Goal: Transaction & Acquisition: Purchase product/service

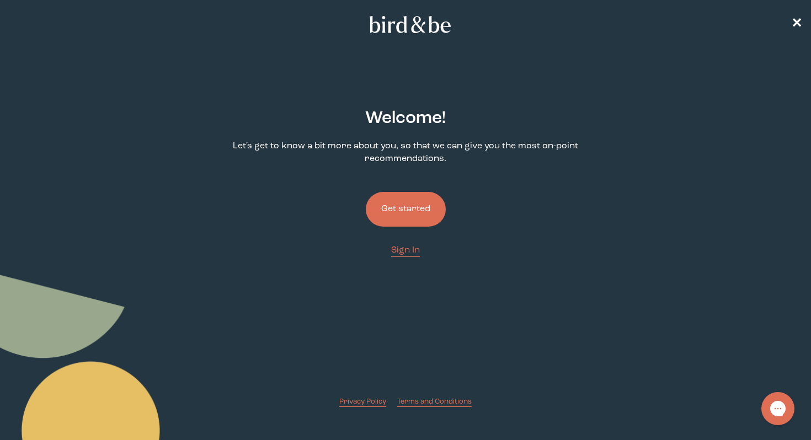
click at [385, 215] on button "Get started" at bounding box center [406, 209] width 80 height 35
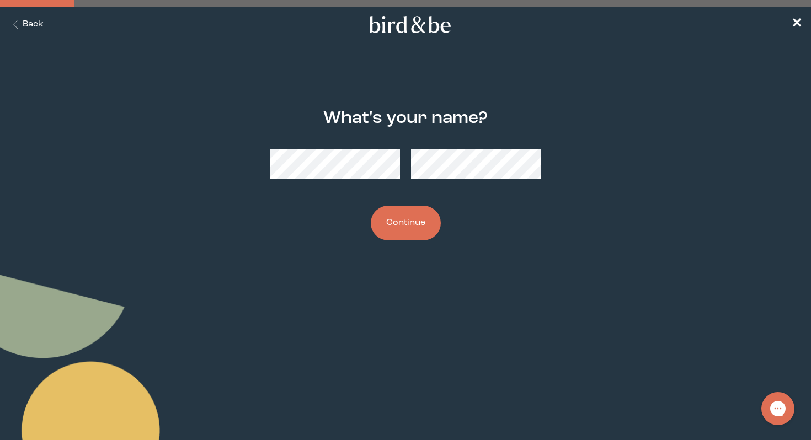
click at [391, 222] on button "Continue" at bounding box center [406, 223] width 70 height 35
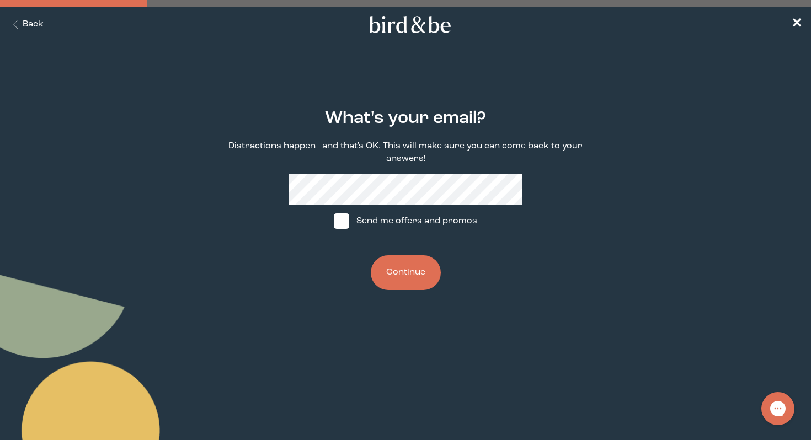
click at [355, 217] on label "Send me offers and promos" at bounding box center [405, 221] width 164 height 33
click at [334, 221] on input "Send me offers and promos" at bounding box center [333, 221] width 1 height 1
checkbox input "true"
click at [407, 276] on button "Continue" at bounding box center [406, 272] width 70 height 35
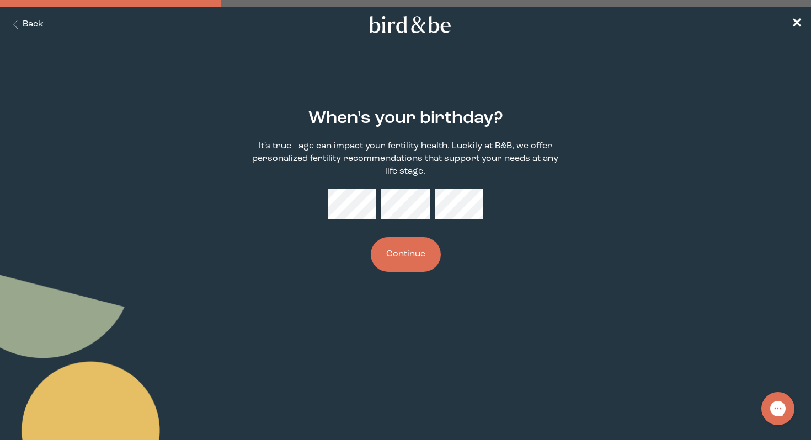
click at [423, 238] on button "Continue" at bounding box center [406, 254] width 70 height 35
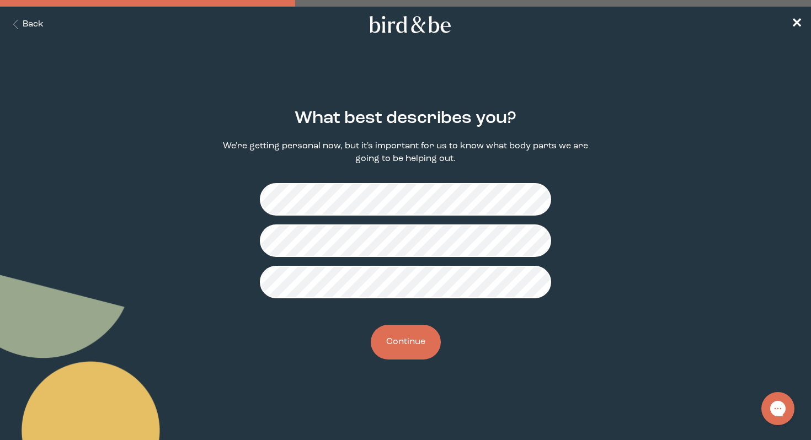
click at [413, 340] on button "Continue" at bounding box center [406, 342] width 70 height 35
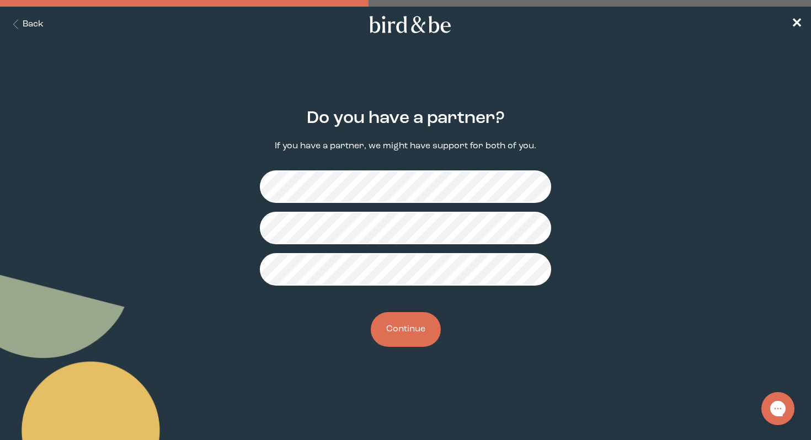
click at [419, 340] on button "Continue" at bounding box center [406, 329] width 70 height 35
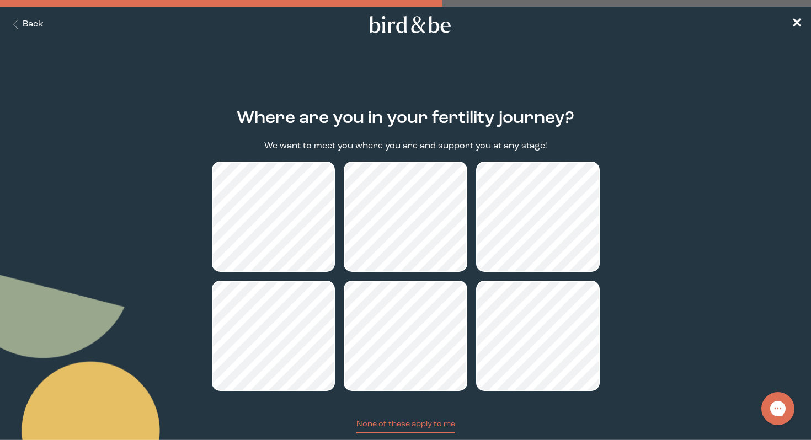
scroll to position [73, 0]
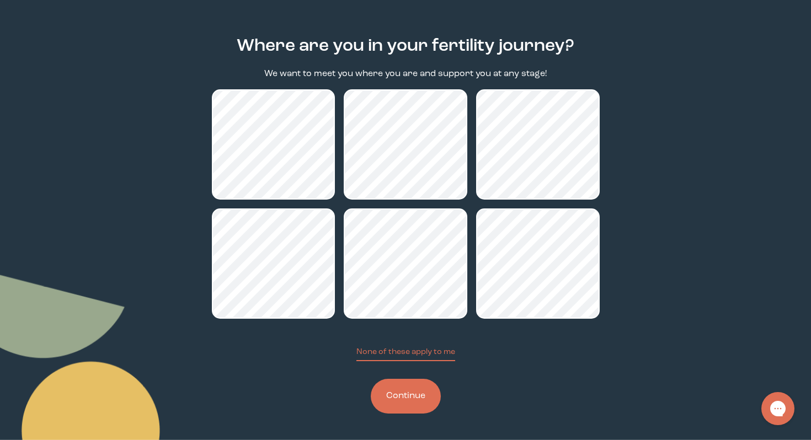
click at [411, 409] on button "Continue" at bounding box center [406, 396] width 70 height 35
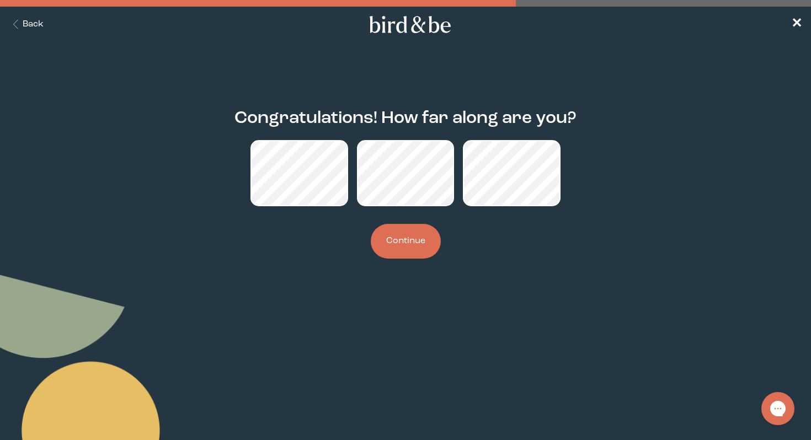
click at [396, 228] on button "Continue" at bounding box center [406, 241] width 70 height 35
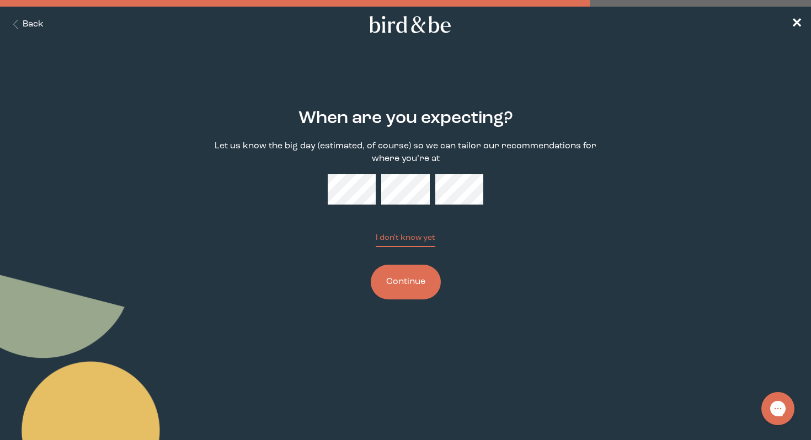
click at [403, 280] on button "Continue" at bounding box center [406, 282] width 70 height 35
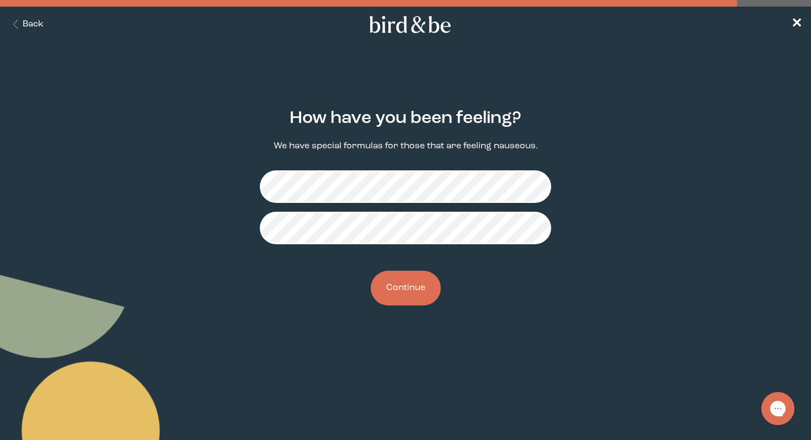
click at [413, 266] on div "How have you been feeling? We have special formulas for those that are feeling …" at bounding box center [406, 208] width 388 height 232
click at [409, 285] on button "Continue" at bounding box center [406, 288] width 70 height 35
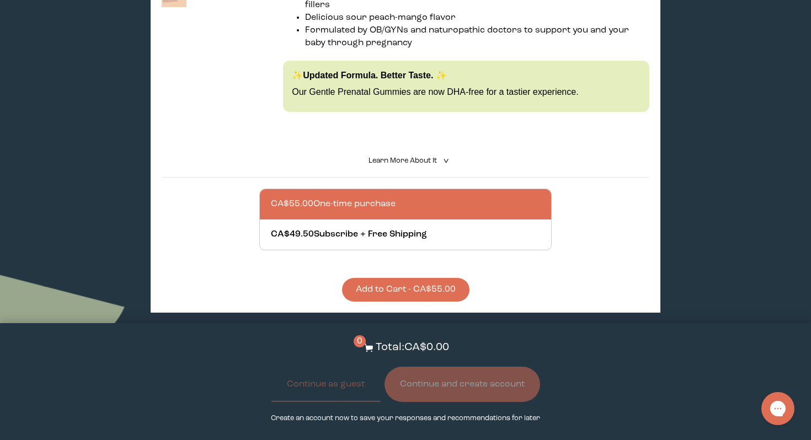
scroll to position [361, 0]
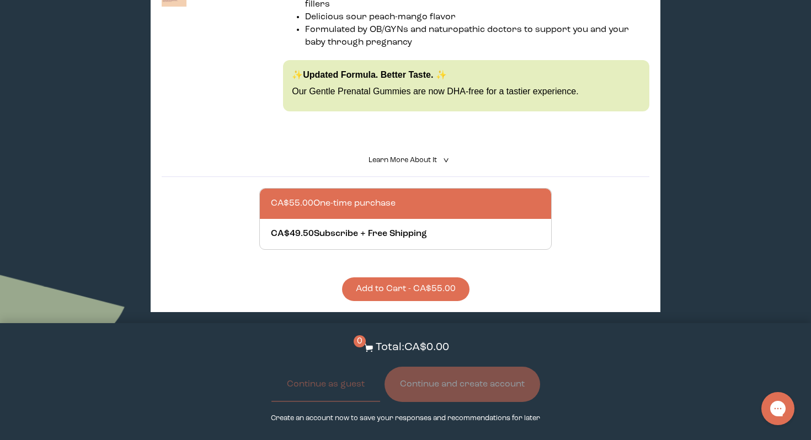
click at [415, 280] on button "Add to Cart - CA$55.00" at bounding box center [405, 290] width 127 height 24
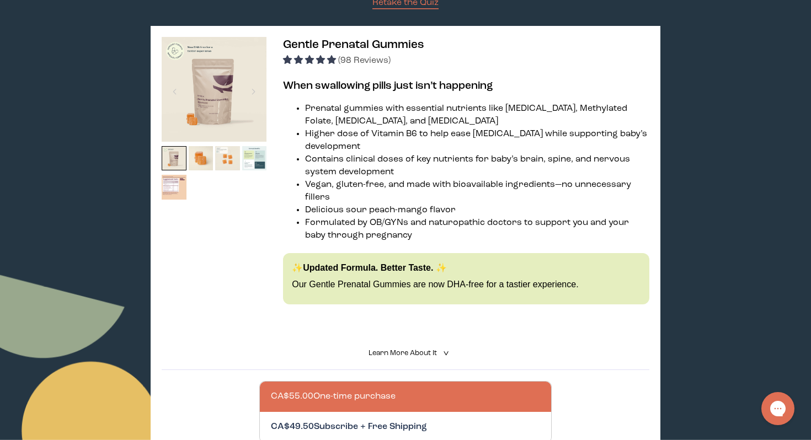
scroll to position [163, 0]
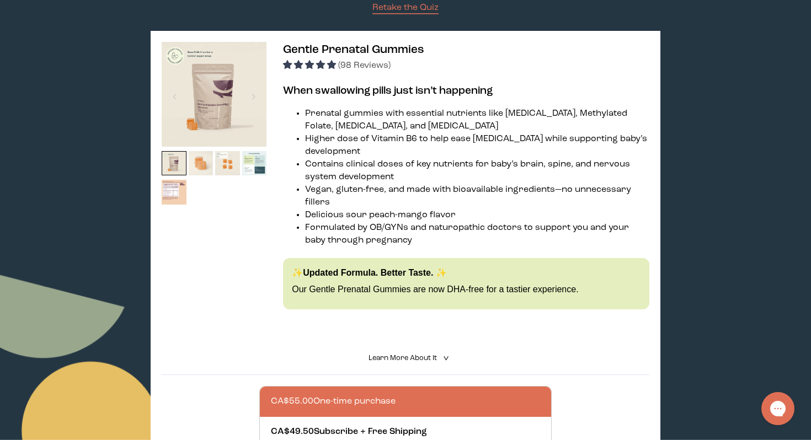
click at [205, 163] on img at bounding box center [201, 163] width 25 height 25
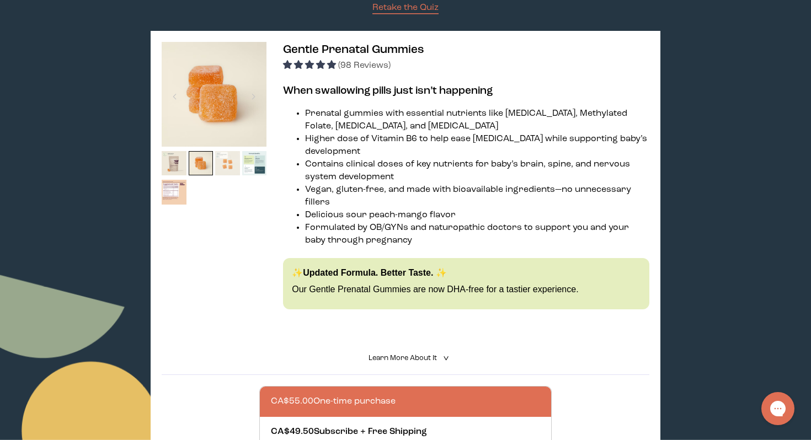
click at [232, 166] on img at bounding box center [227, 163] width 25 height 25
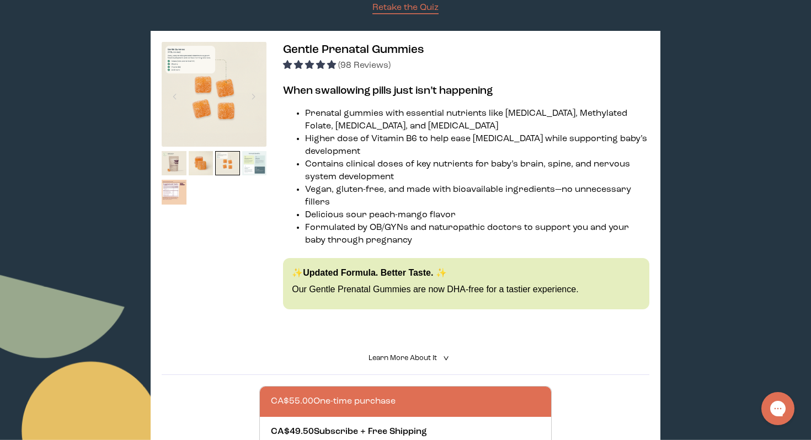
click at [255, 166] on img at bounding box center [254, 163] width 25 height 25
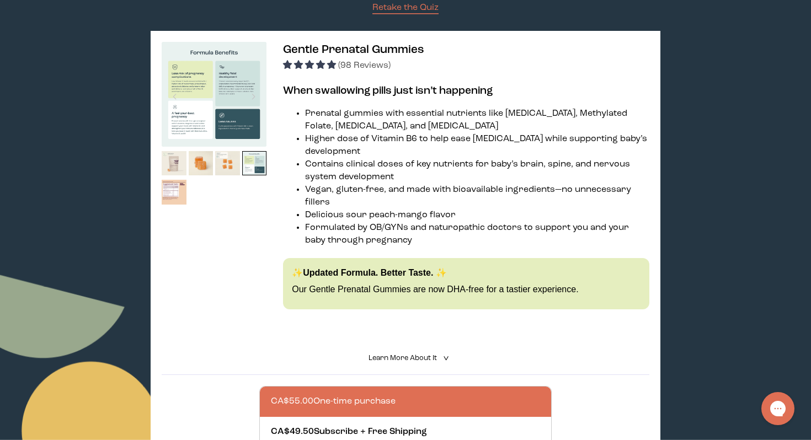
click at [177, 160] on img at bounding box center [174, 163] width 25 height 25
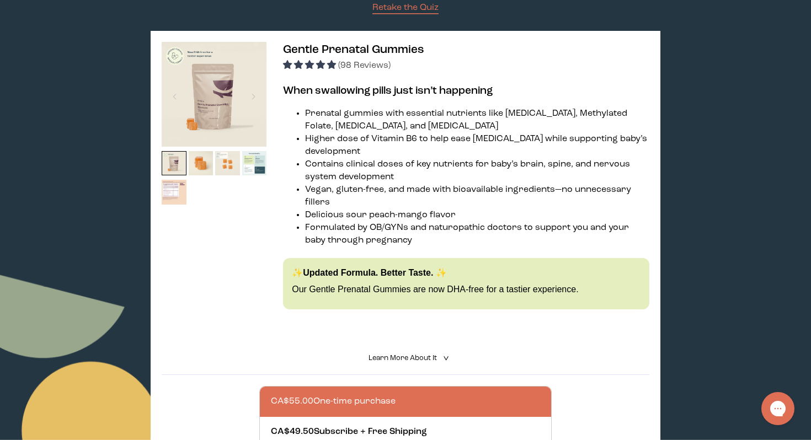
click at [177, 189] on img at bounding box center [174, 192] width 25 height 25
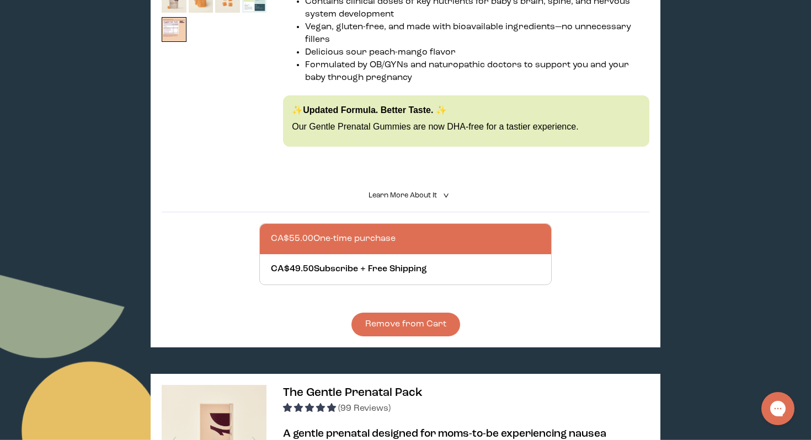
scroll to position [0, 0]
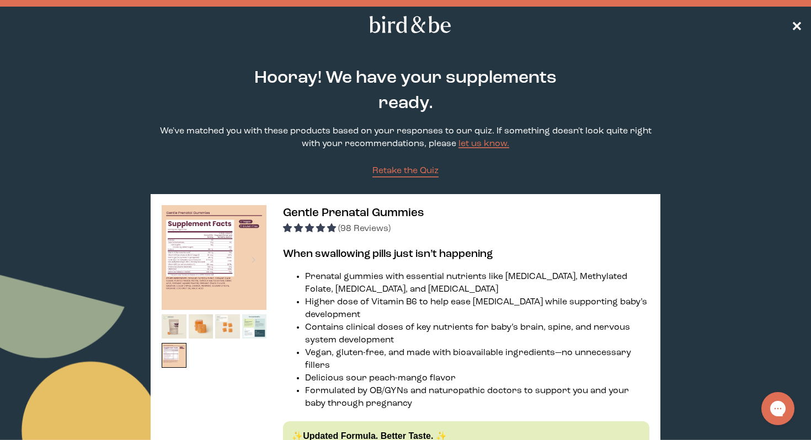
click at [798, 23] on span "✕" at bounding box center [796, 24] width 11 height 13
